Goal: Participate in discussion

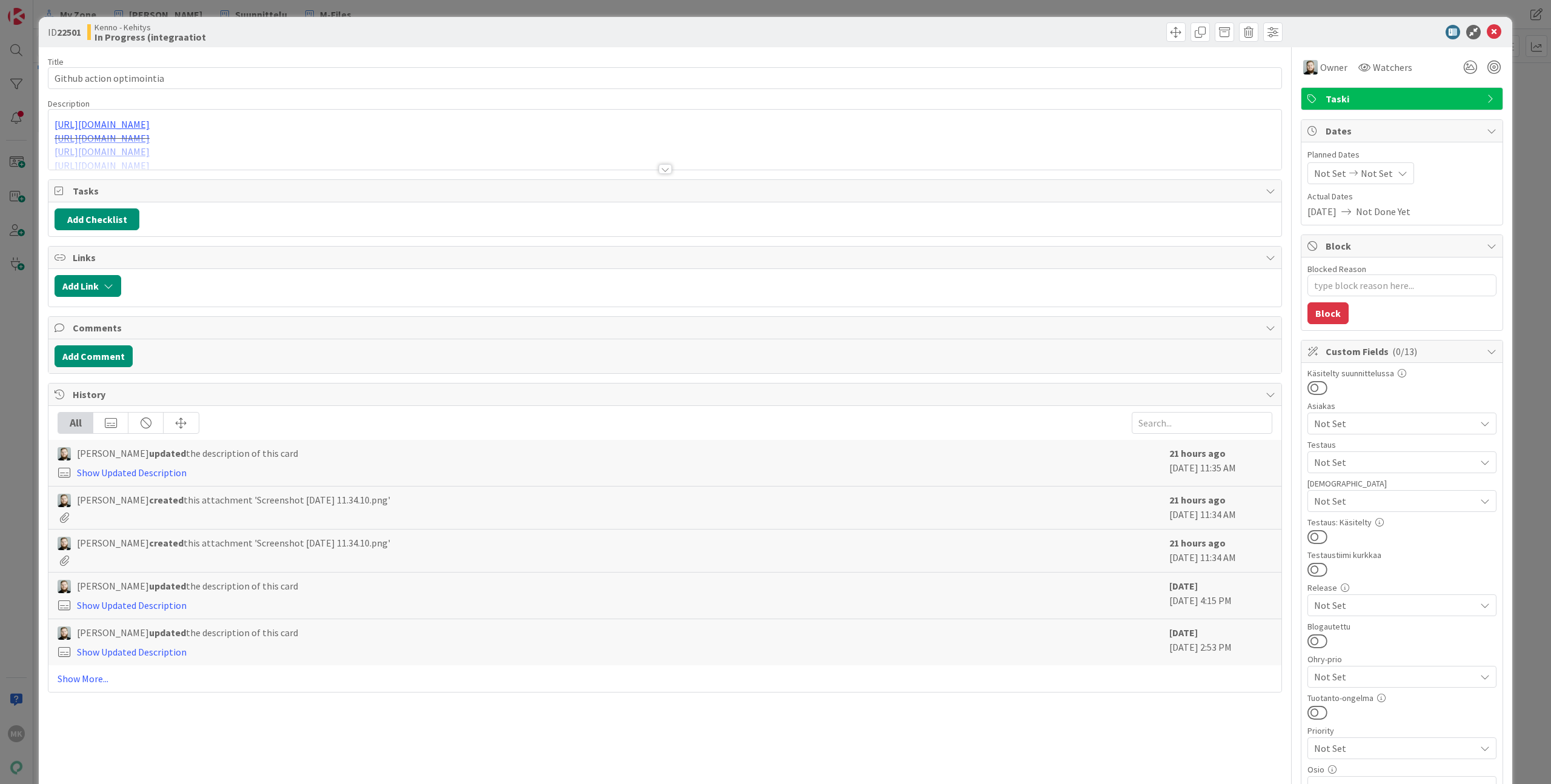
type textarea "x"
click at [483, 167] on div at bounding box center [665, 154] width 1233 height 31
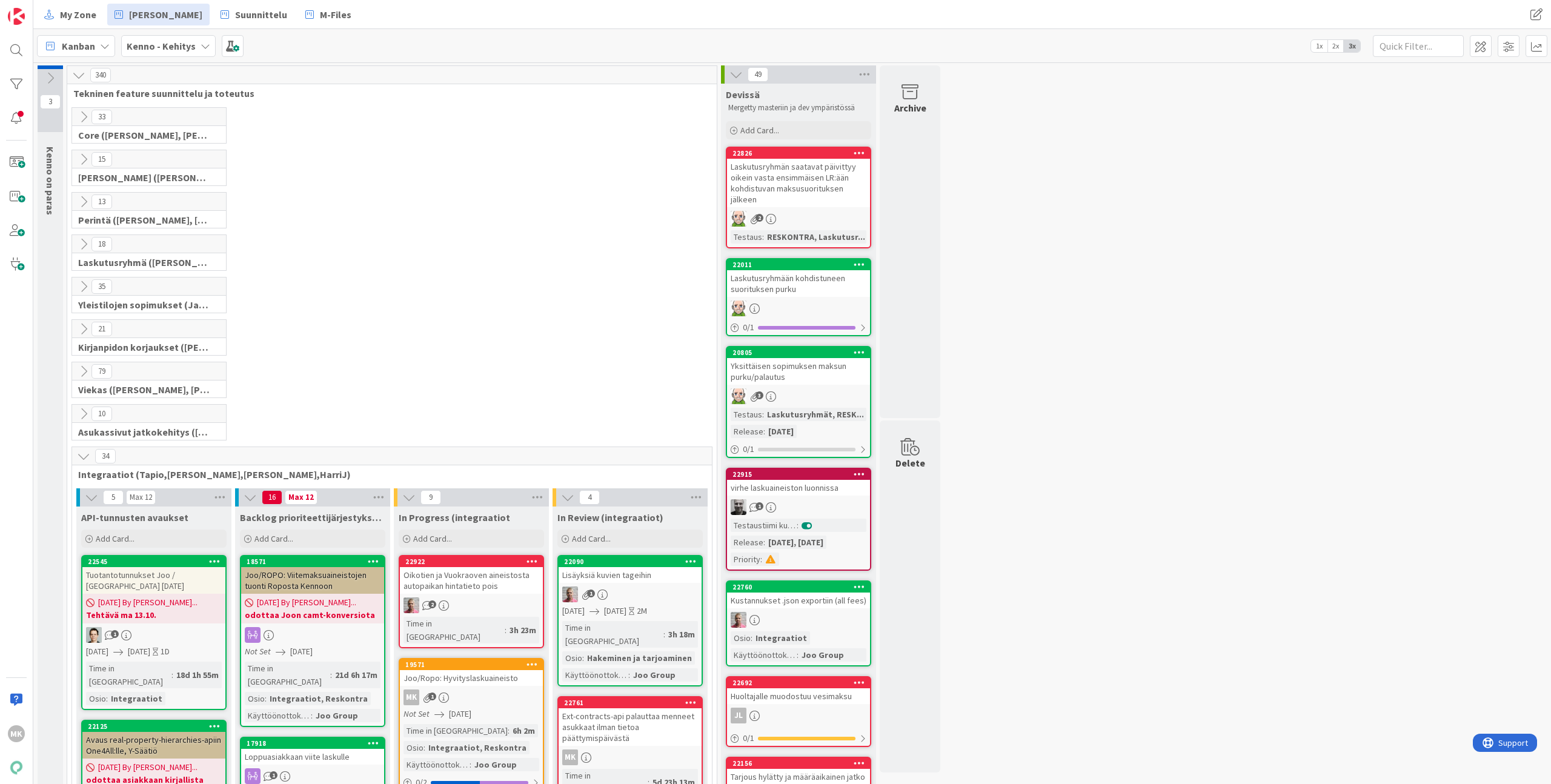
scroll to position [273, 0]
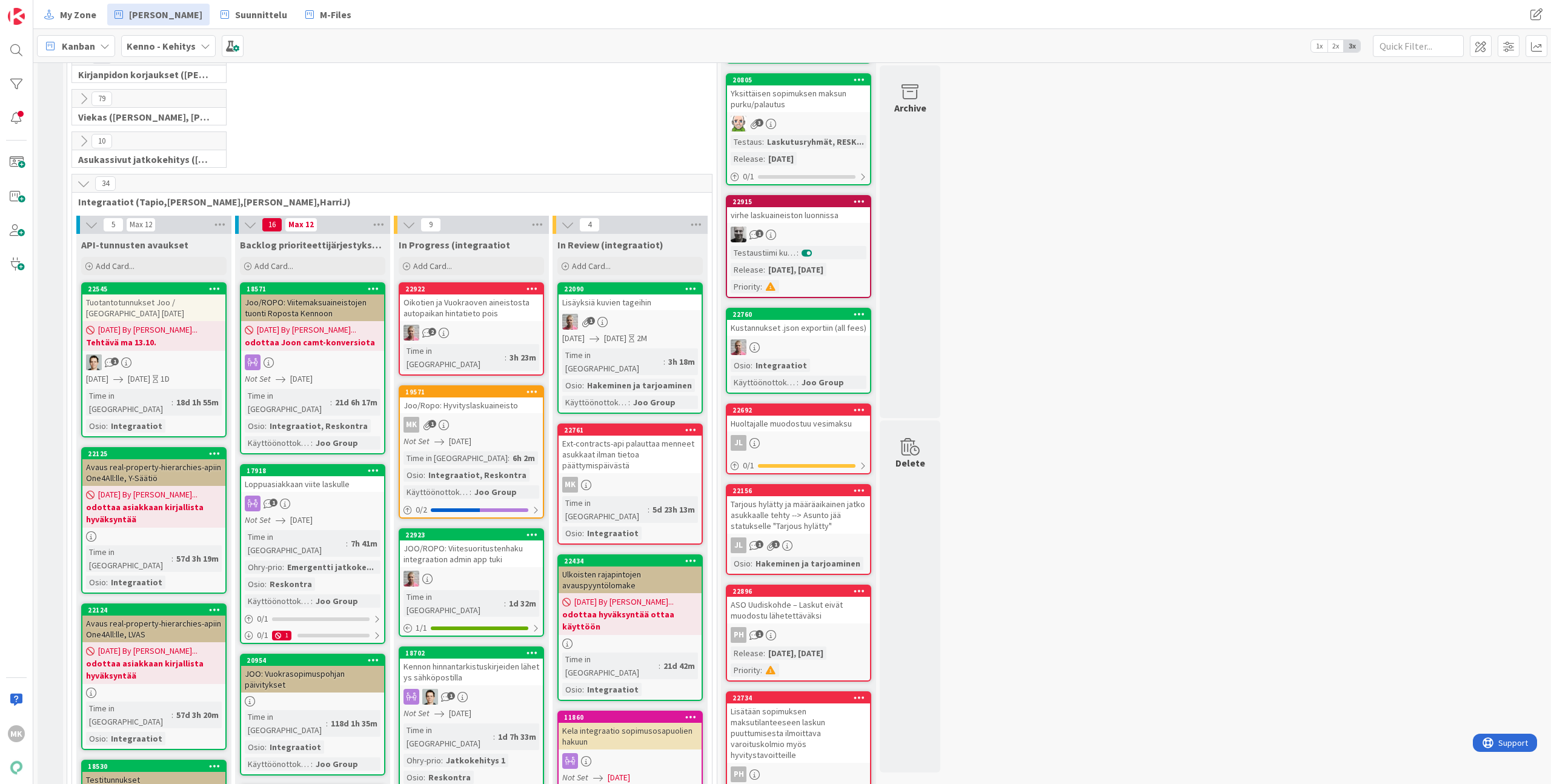
click at [616, 446] on div "Ext-contracts-api palauttaa menneet asukkaat ilman tietoa päättymispäivästä" at bounding box center [631, 454] width 143 height 38
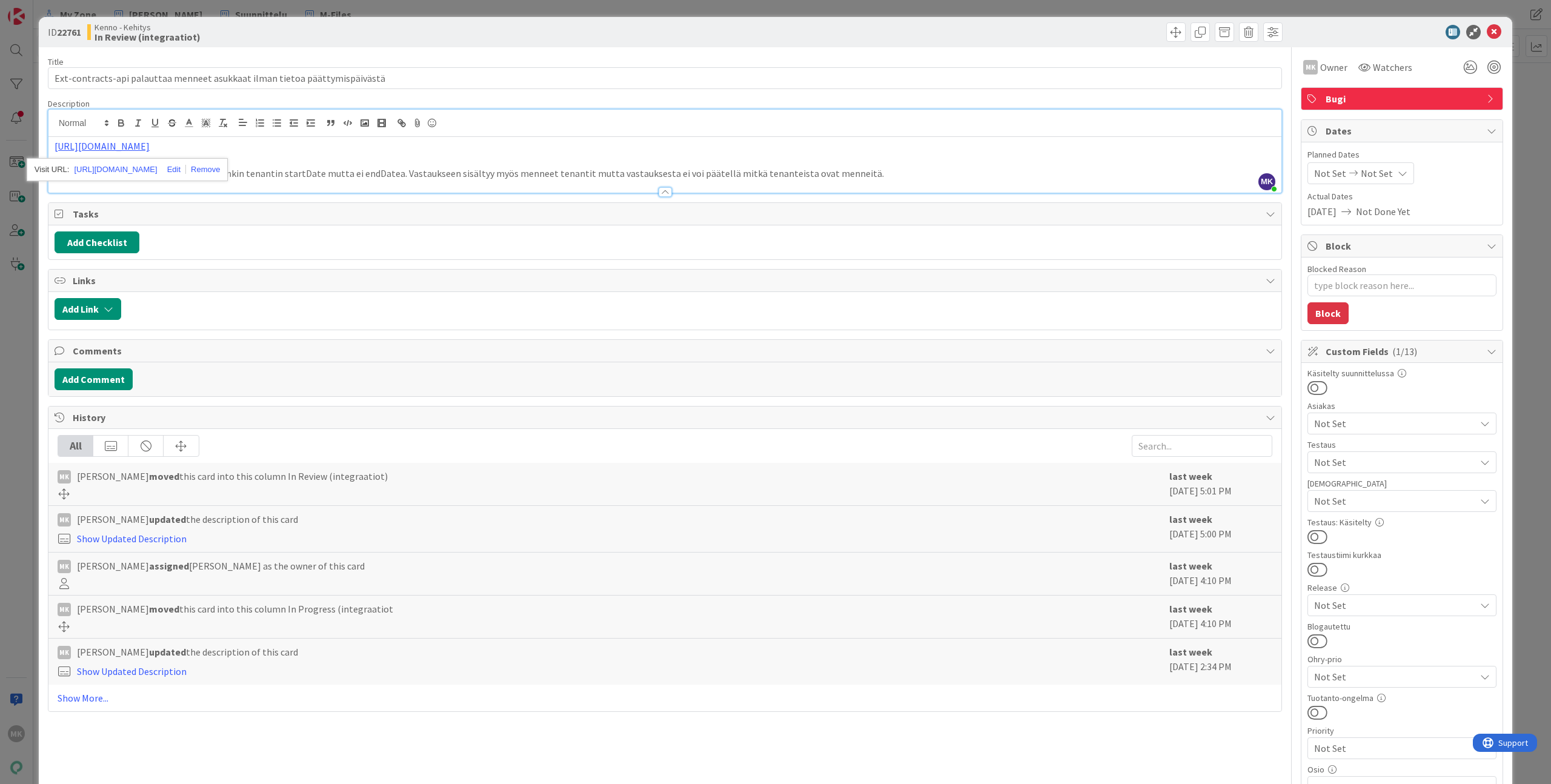
click at [155, 11] on div "ID 22761 Kenno - Kehitys In Review (integraatiot) Title 75 / 128 Ext-contracts-…" at bounding box center [775, 392] width 1551 height 784
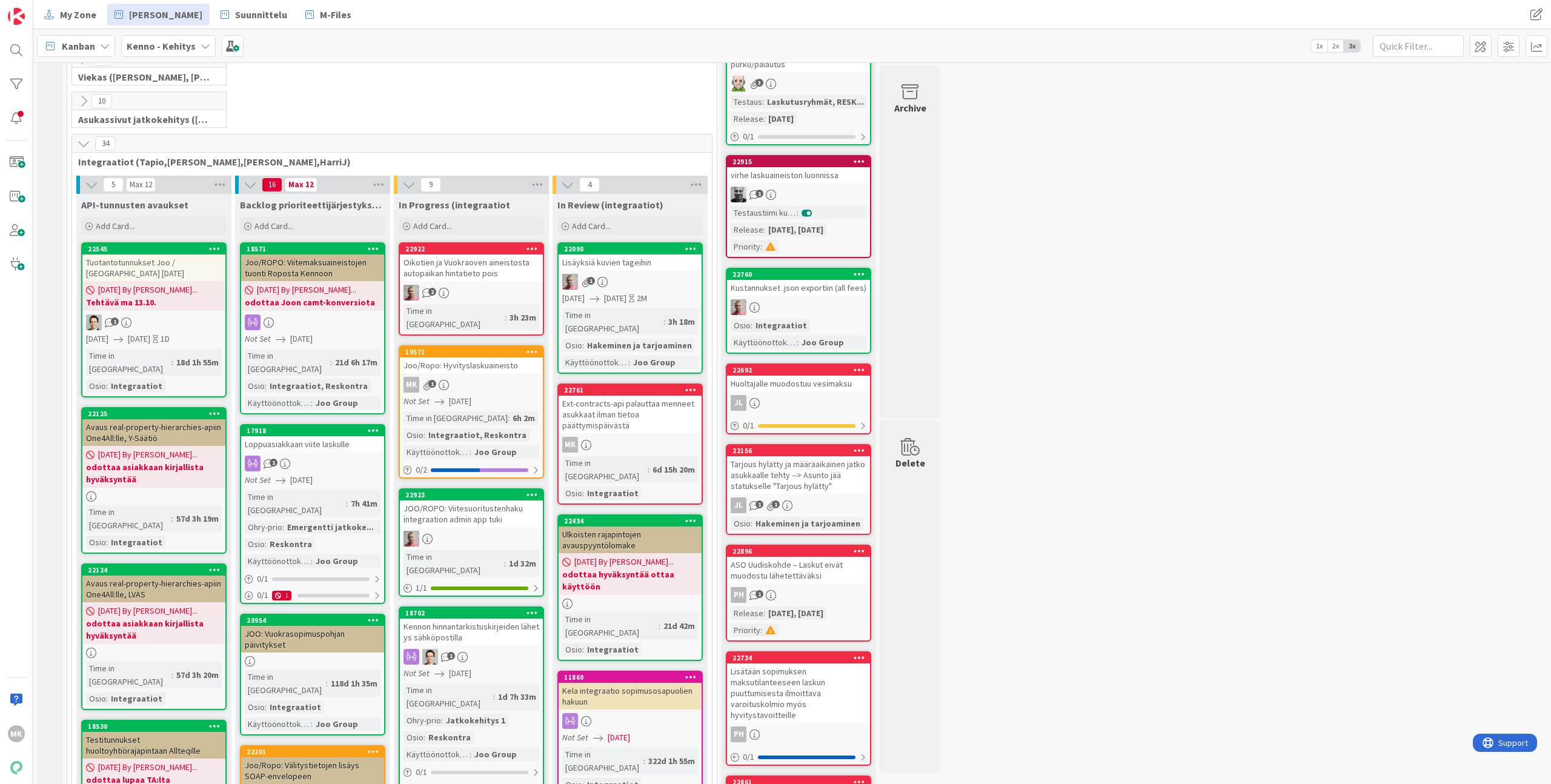
scroll to position [229, 0]
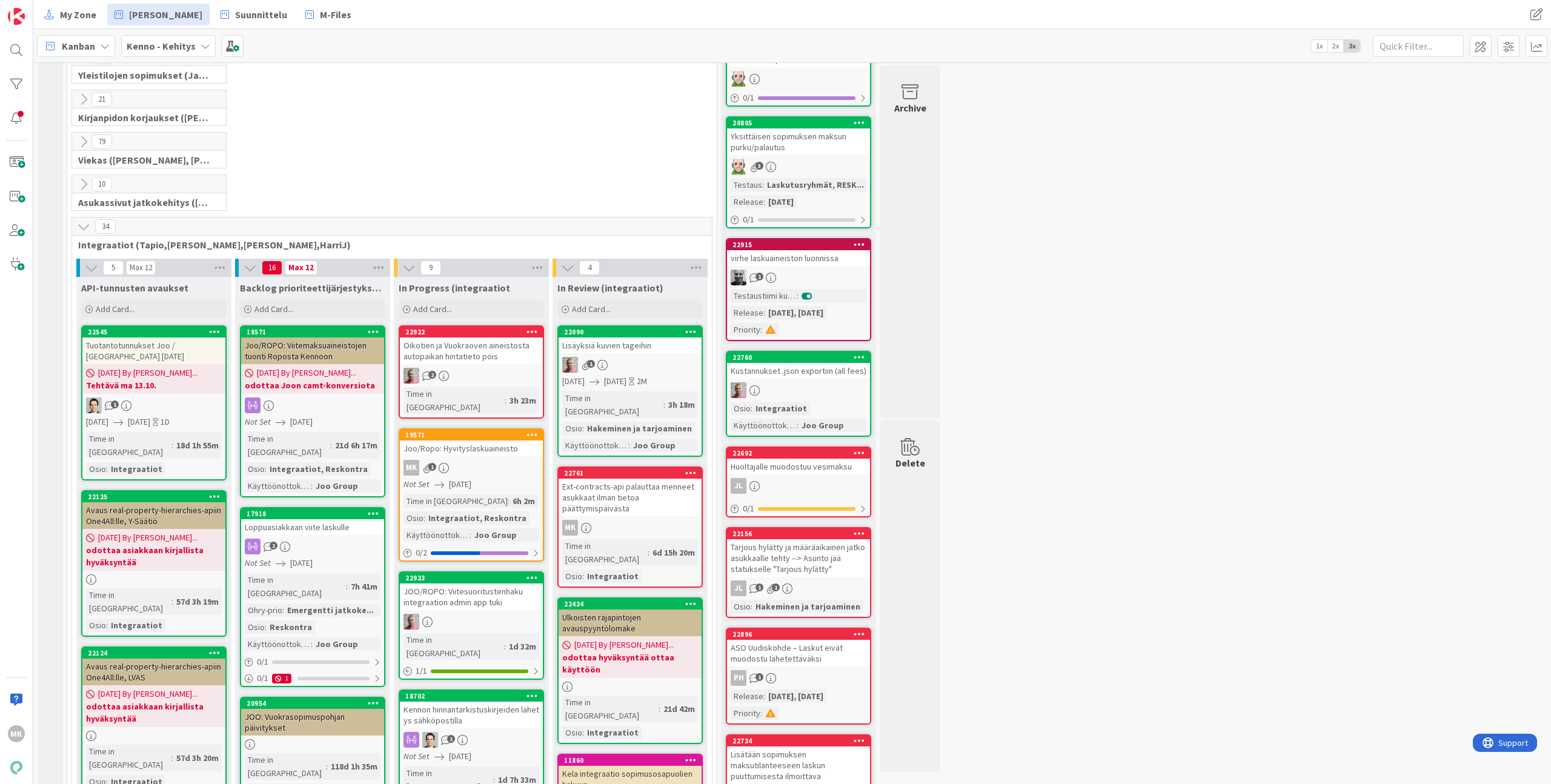
click at [509, 441] on div "Joo/Ropo: Hyvityslaskuaineisto" at bounding box center [471, 448] width 143 height 16
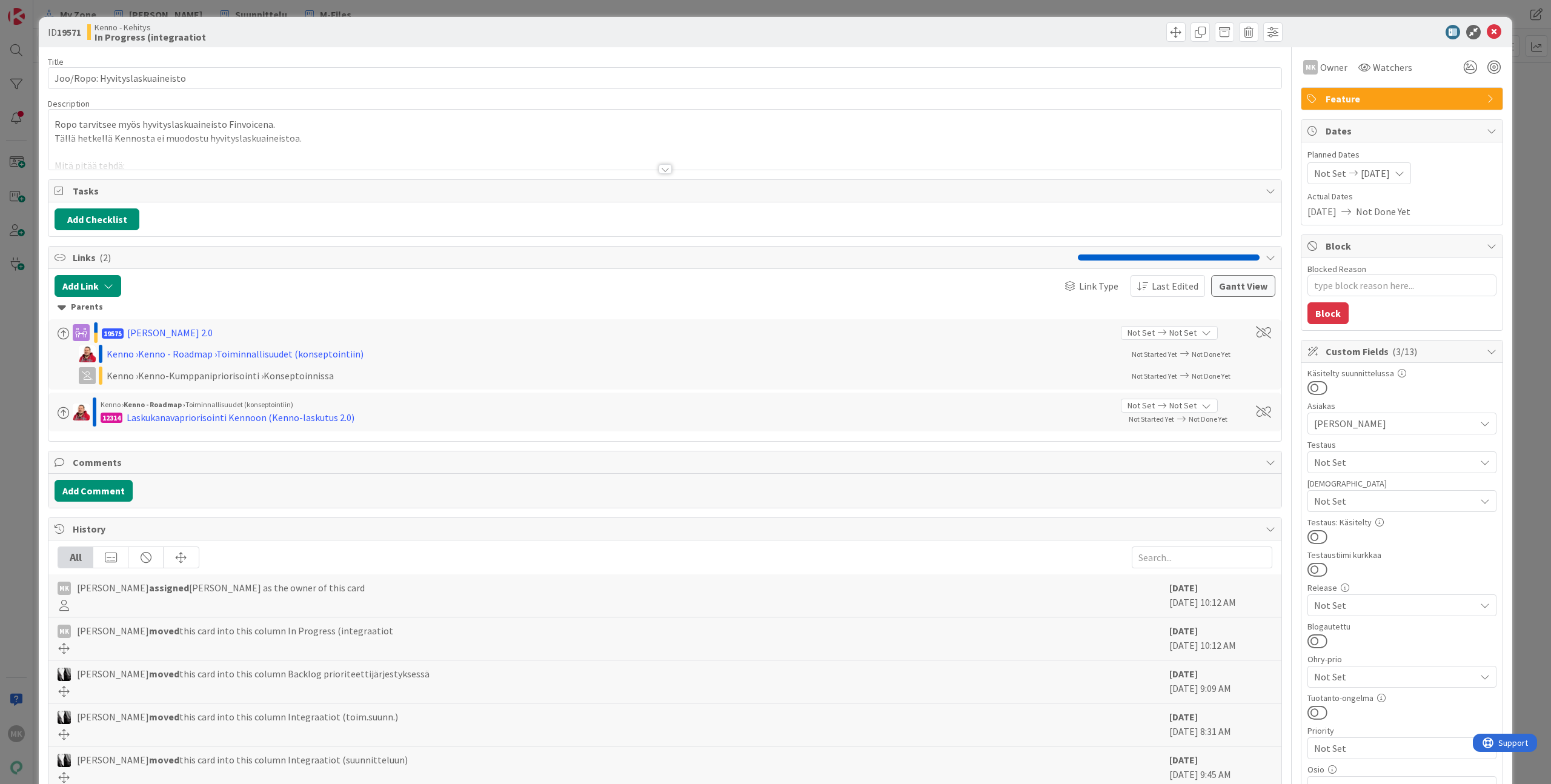
click at [585, 158] on div at bounding box center [665, 154] width 1233 height 31
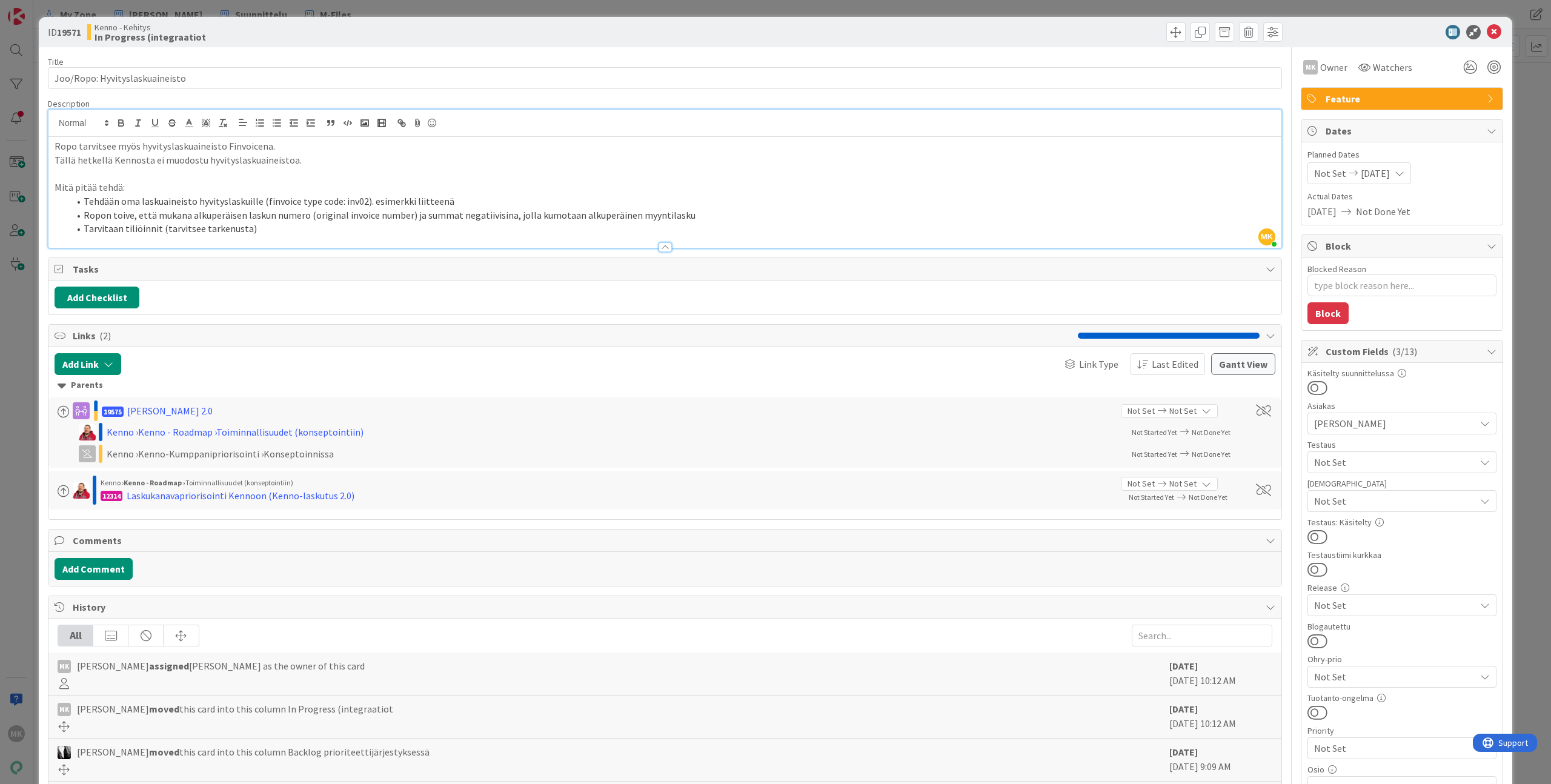
type textarea "x"
